Goal: Use online tool/utility: Utilize a website feature to perform a specific function

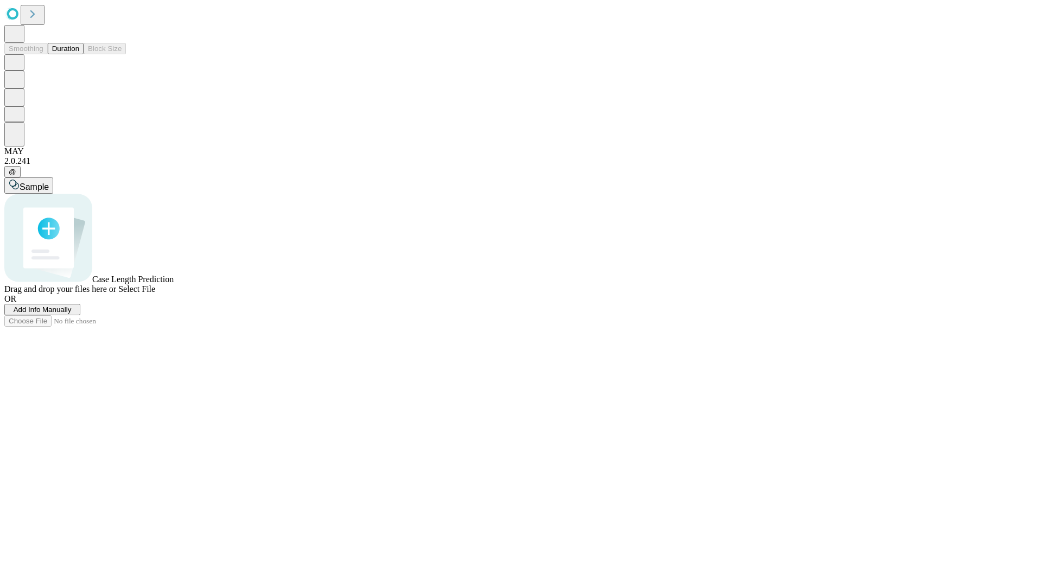
click at [72, 314] on span "Add Info Manually" at bounding box center [43, 309] width 58 height 8
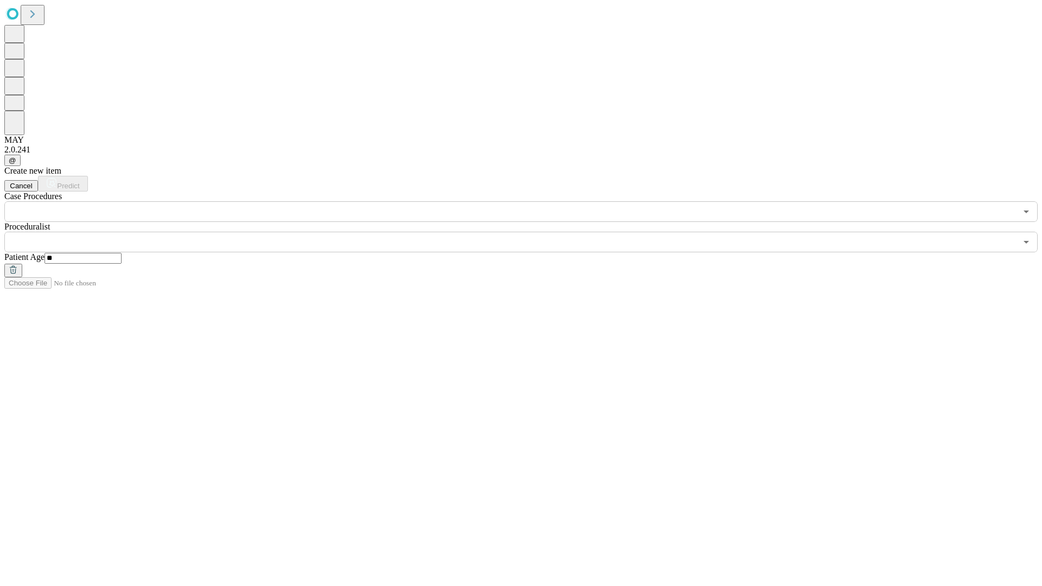
type input "**"
click at [528, 232] on input "text" at bounding box center [510, 242] width 1012 height 21
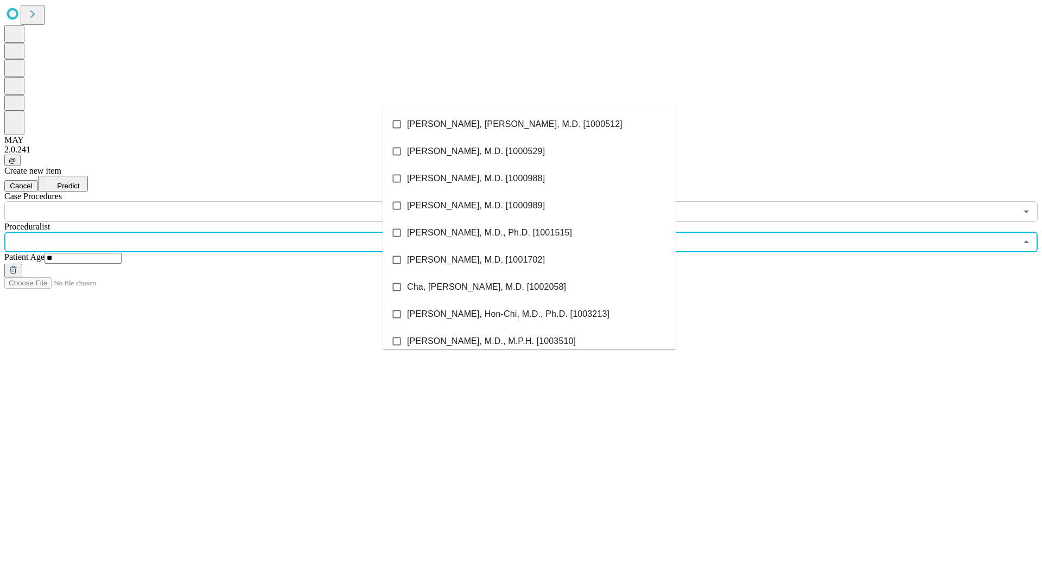
click at [529, 124] on li "[PERSON_NAME], [PERSON_NAME], M.D. [1000512]" at bounding box center [528, 124] width 293 height 27
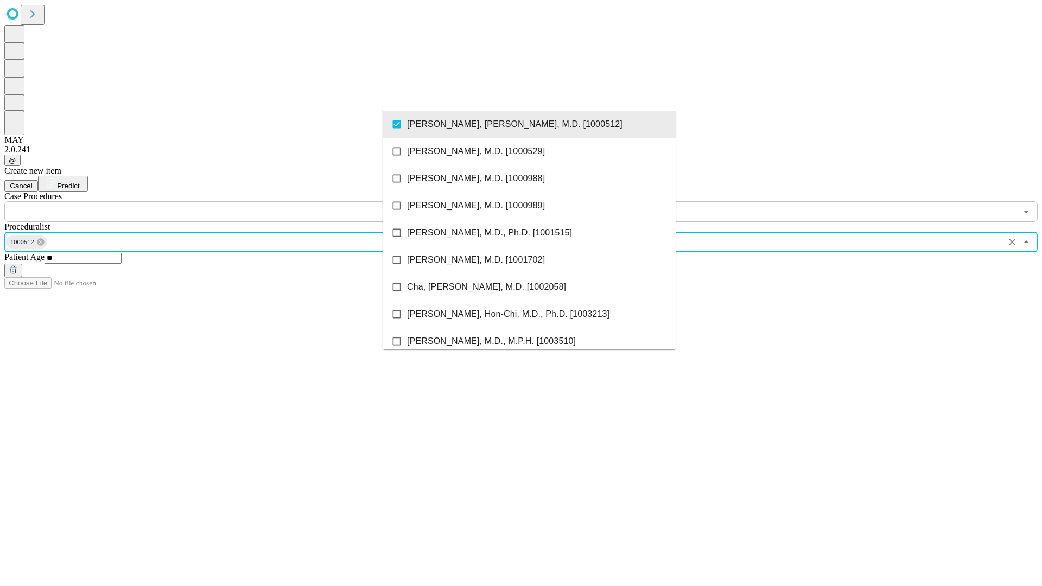
click at [228, 201] on input "text" at bounding box center [510, 211] width 1012 height 21
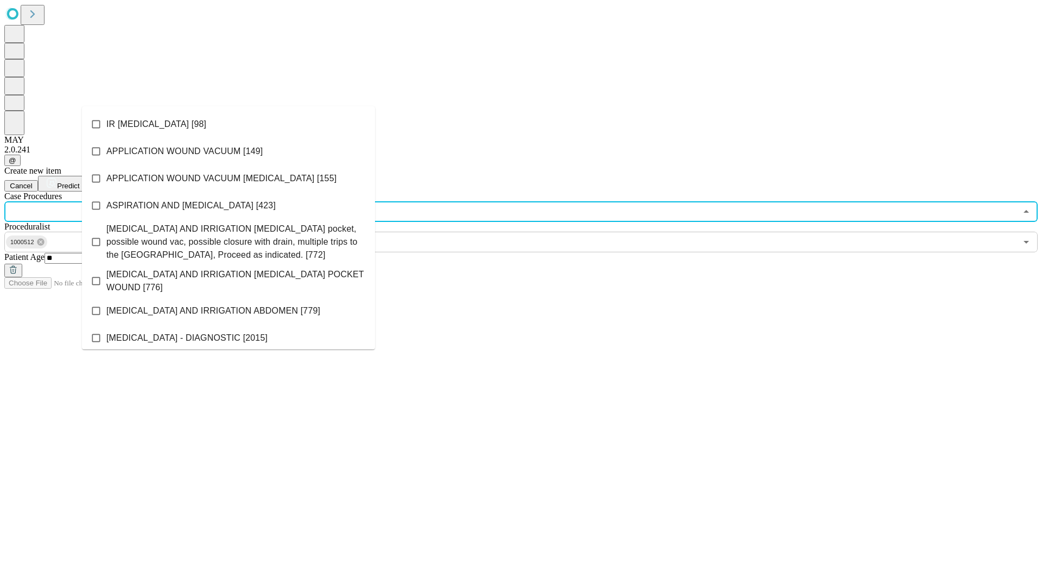
click at [228, 124] on li "IR [MEDICAL_DATA] [98]" at bounding box center [228, 124] width 293 height 27
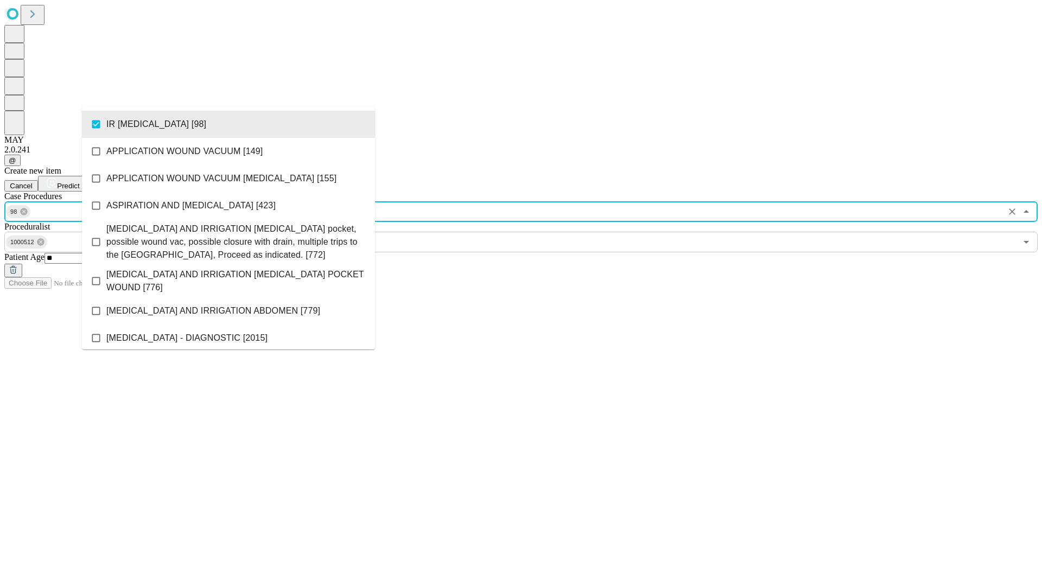
click at [79, 182] on span "Predict" at bounding box center [68, 186] width 22 height 8
